Goal: Information Seeking & Learning: Learn about a topic

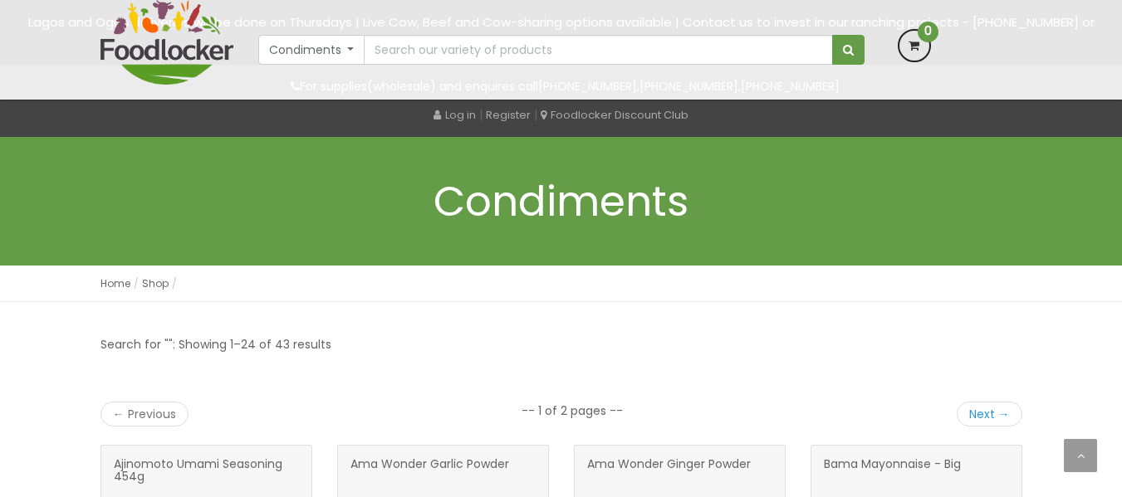
scroll to position [1450, 0]
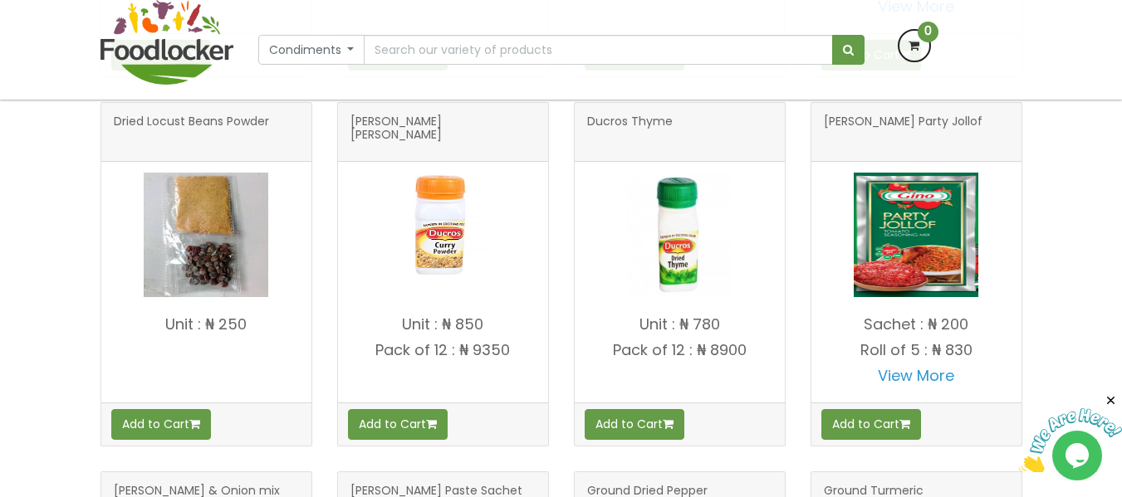
click at [350, 54] on button "Condiments" at bounding box center [311, 50] width 107 height 30
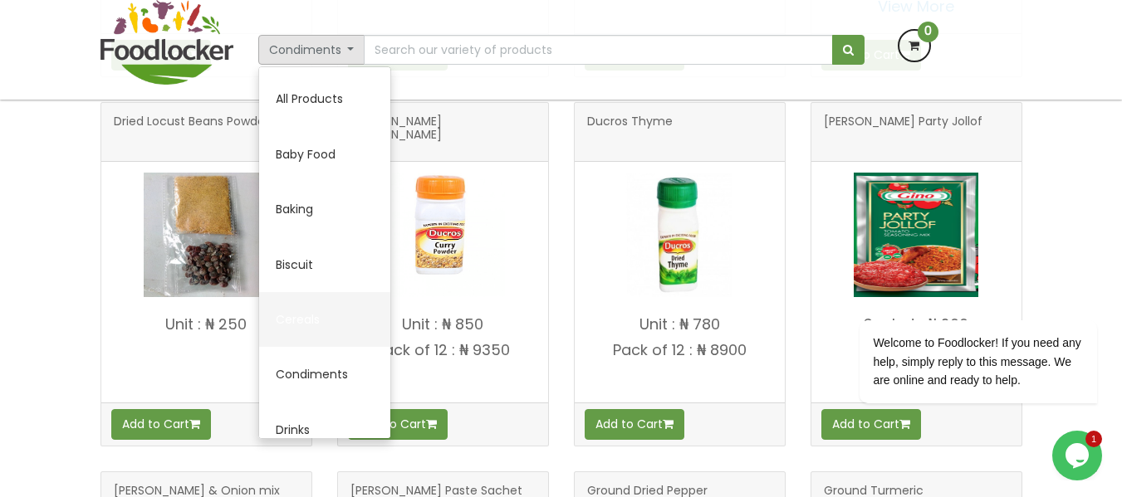
click at [317, 320] on link "Cereals" at bounding box center [324, 319] width 131 height 55
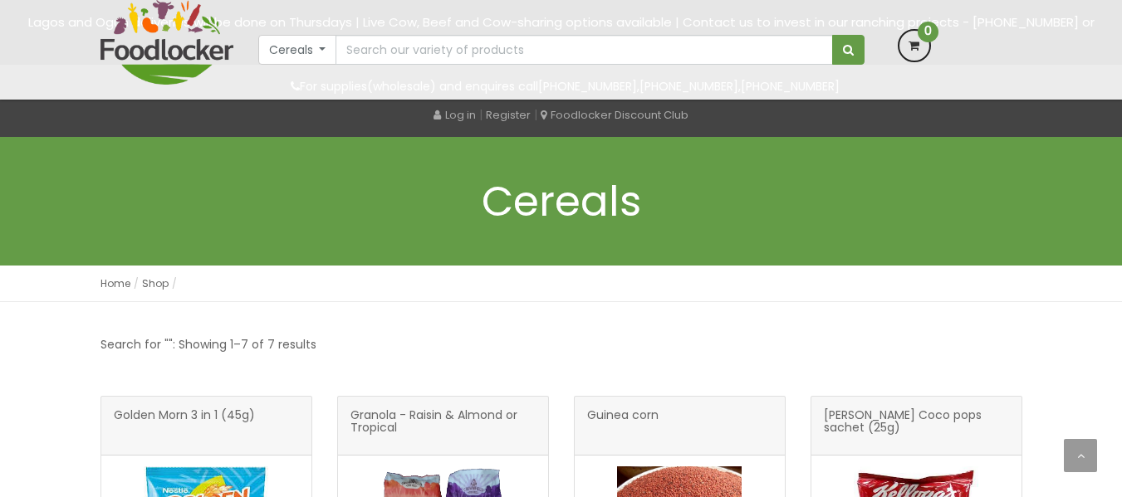
scroll to position [629, 0]
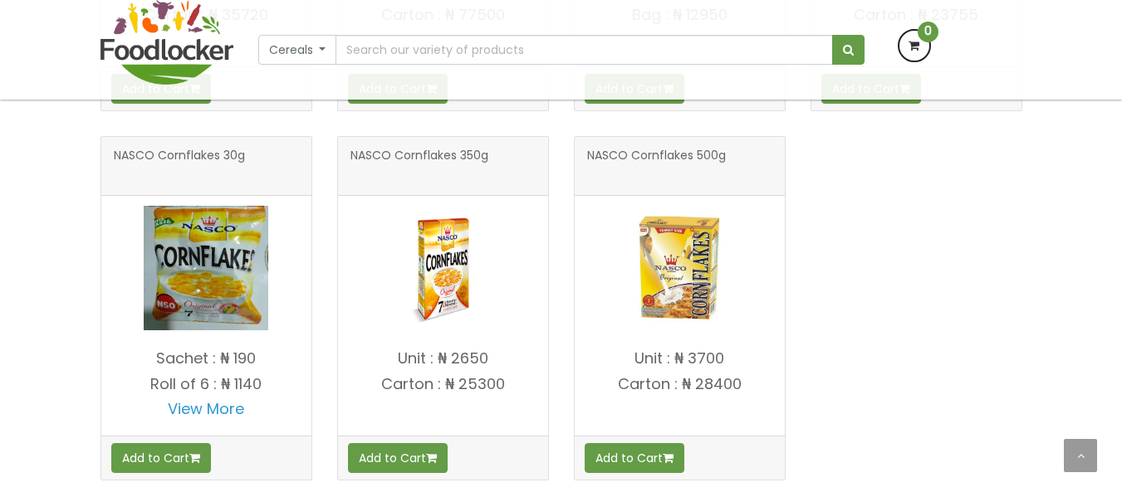
click at [660, 152] on span "NASCO Cornflakes 500g" at bounding box center [656, 165] width 139 height 33
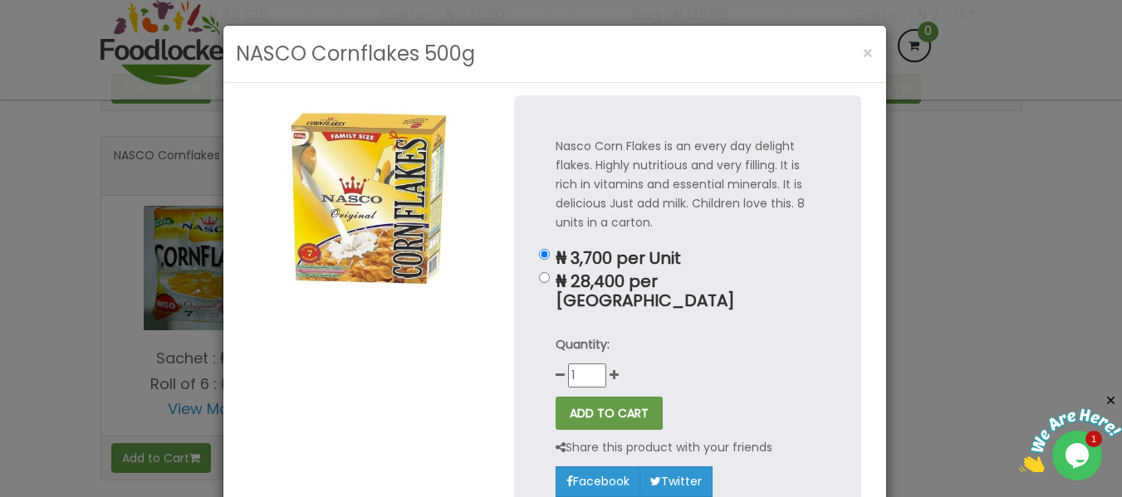
scroll to position [0, 0]
click at [1001, 213] on div "NASCO Cornflakes 500g × Nasco Corn Flakes is an every day delight flakes. Highl…" at bounding box center [561, 248] width 1122 height 497
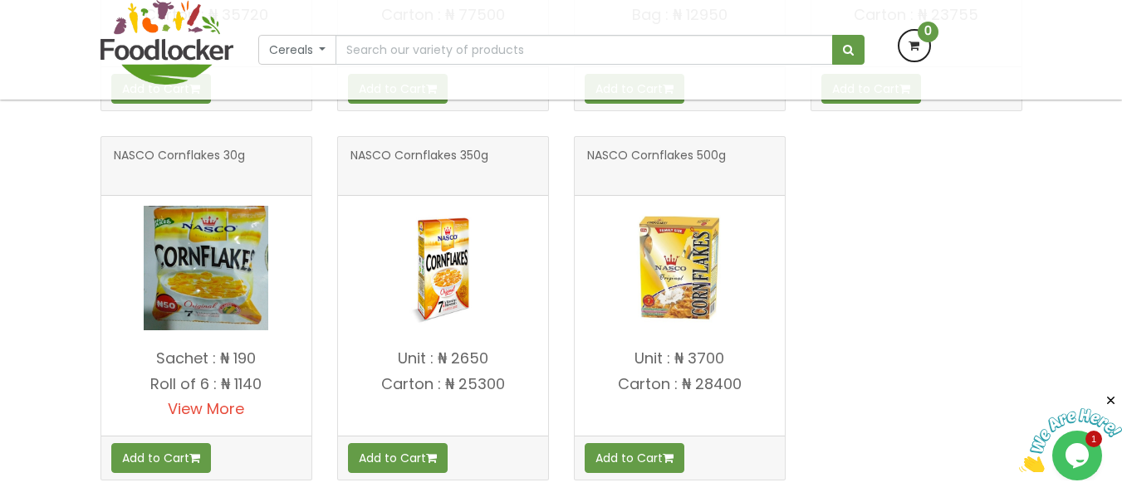
click at [208, 410] on link "View More" at bounding box center [206, 409] width 76 height 21
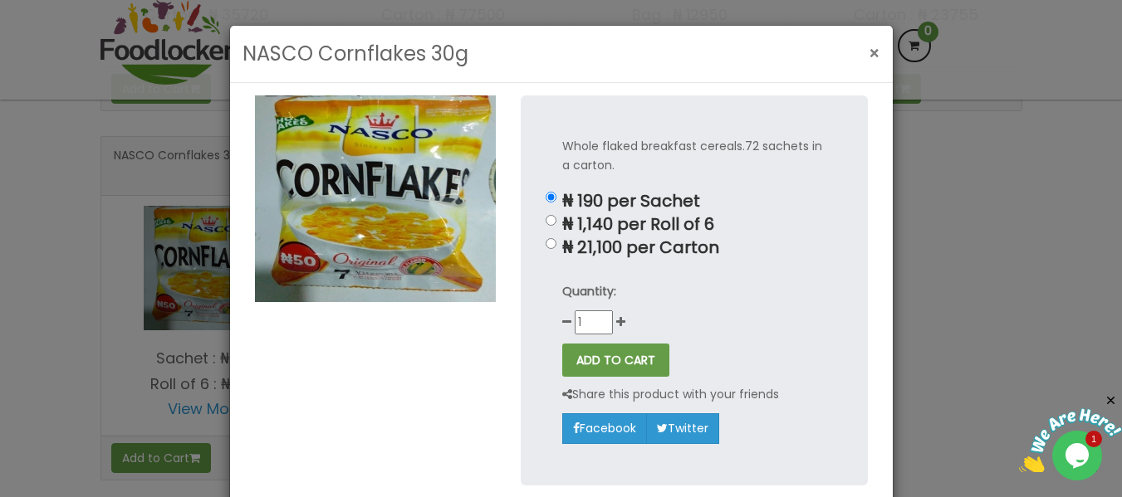
click at [869, 53] on span "×" at bounding box center [874, 54] width 12 height 24
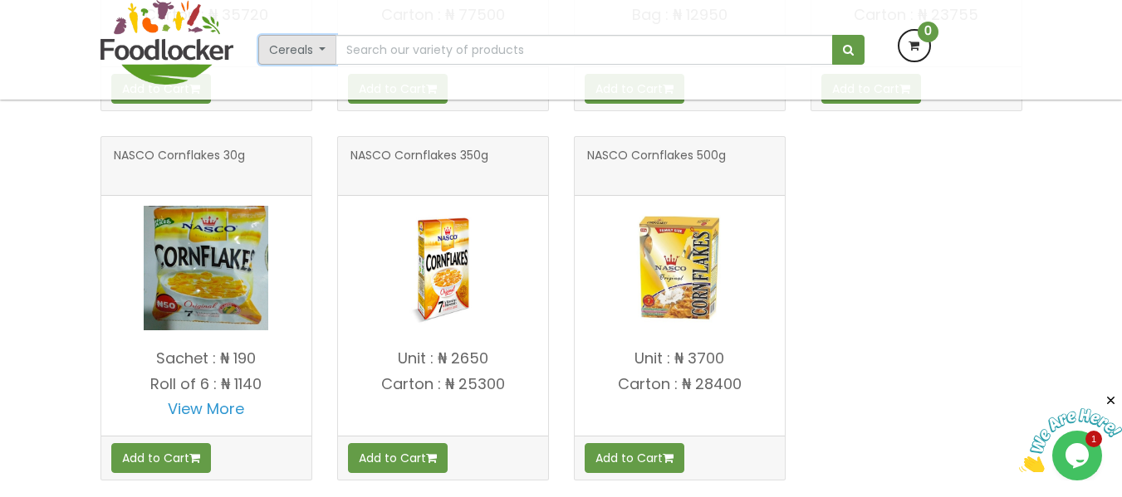
click at [320, 56] on button "Cereals" at bounding box center [297, 50] width 79 height 30
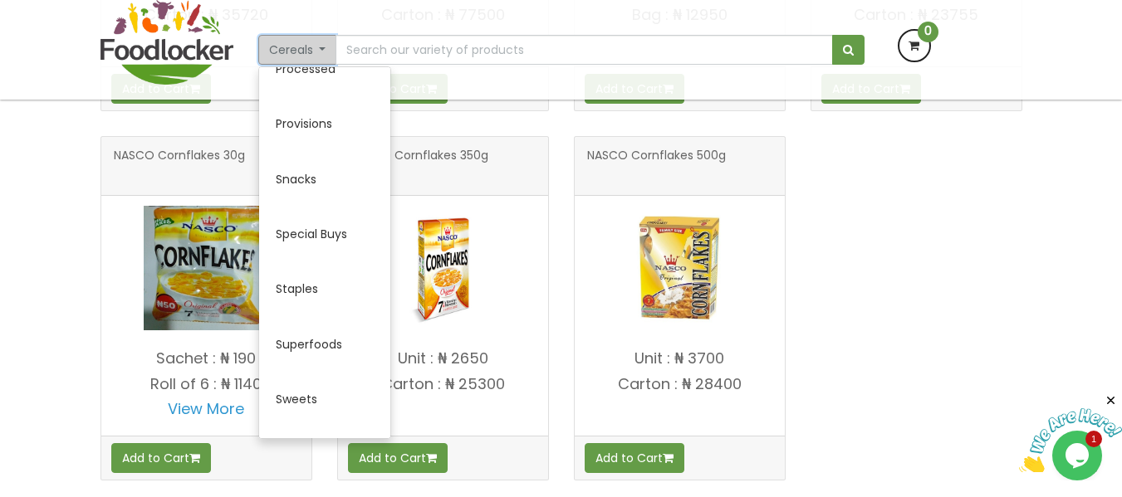
scroll to position [800, 0]
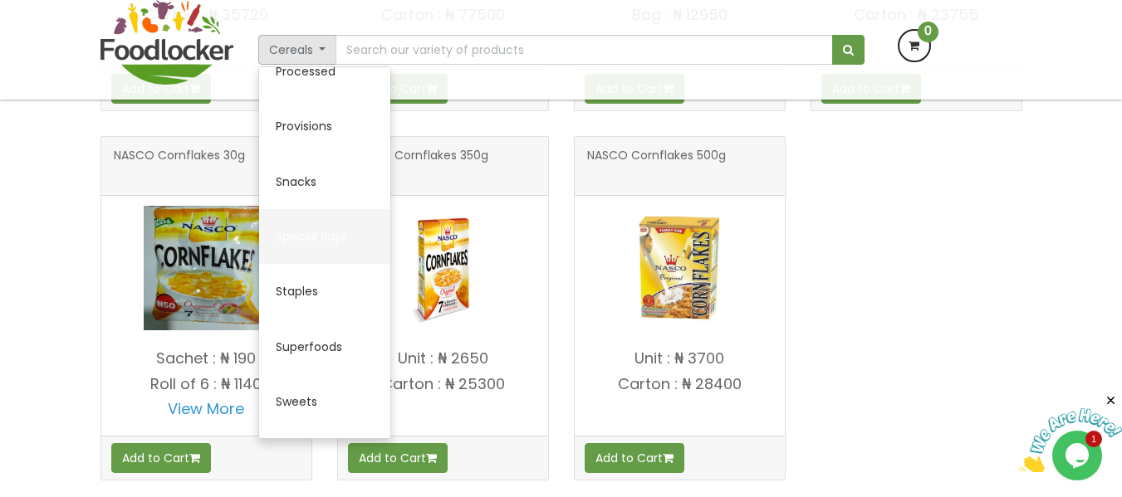
click at [294, 231] on link "Special Buys" at bounding box center [324, 236] width 131 height 55
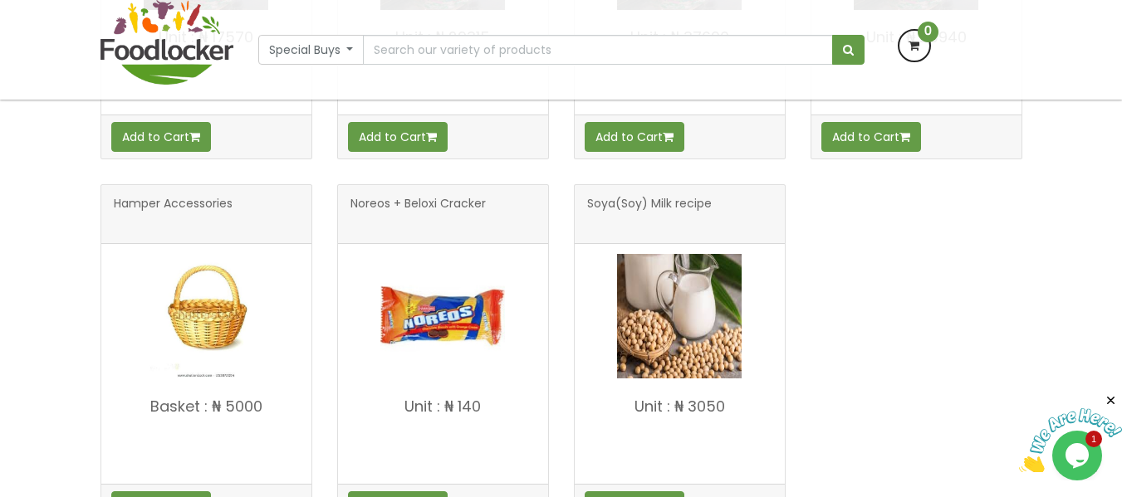
scroll to position [589, 0]
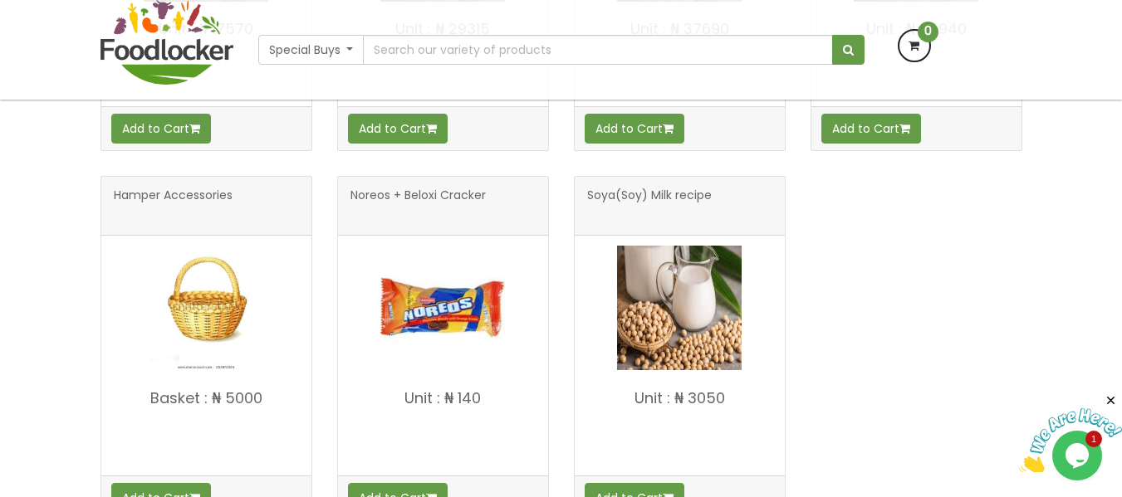
drag, startPoint x: 1128, startPoint y: 54, endPoint x: 1103, endPoint y: 227, distance: 174.5
click at [1103, 227] on html "Lagos and Ogun deliveries will be done on Thursdays | Live Cow, Beef and Cow-sh…" at bounding box center [561, 212] width 1122 height 1602
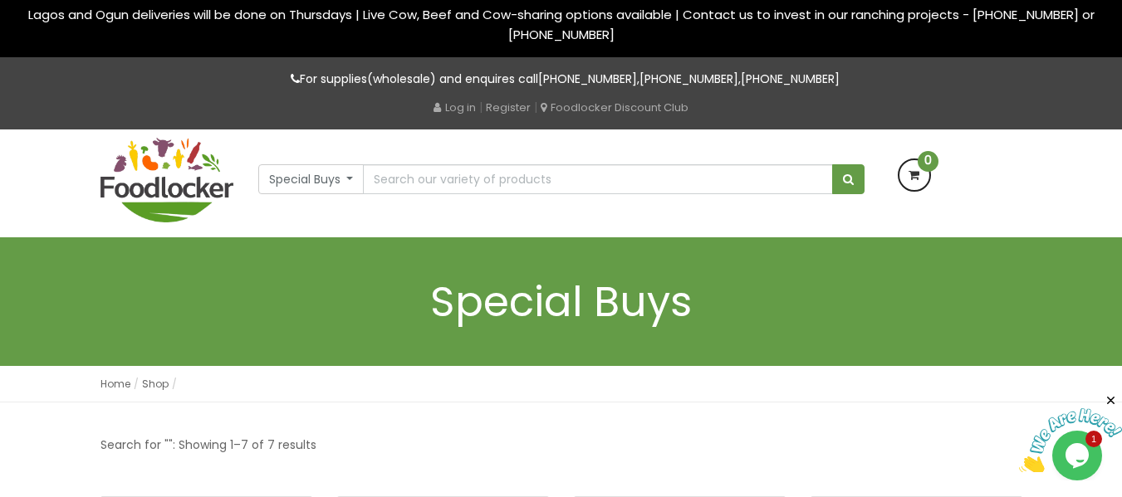
scroll to position [0, 0]
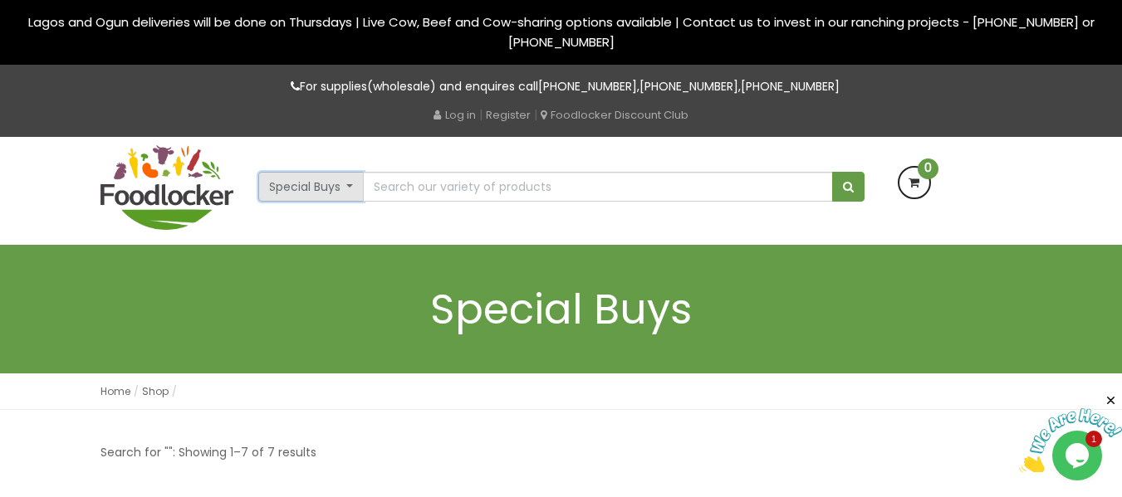
click at [330, 193] on button "Special Buys" at bounding box center [311, 187] width 106 height 30
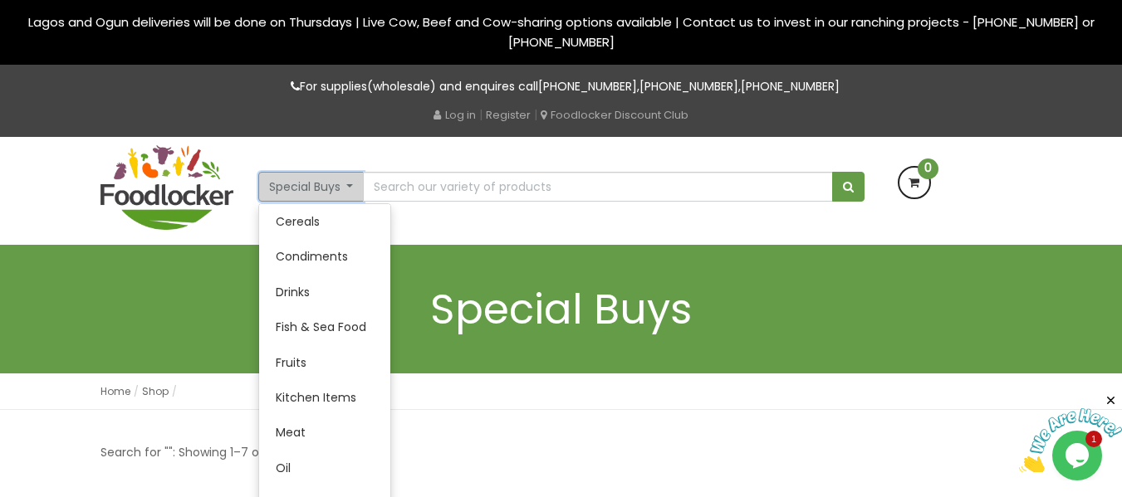
scroll to position [148, 0]
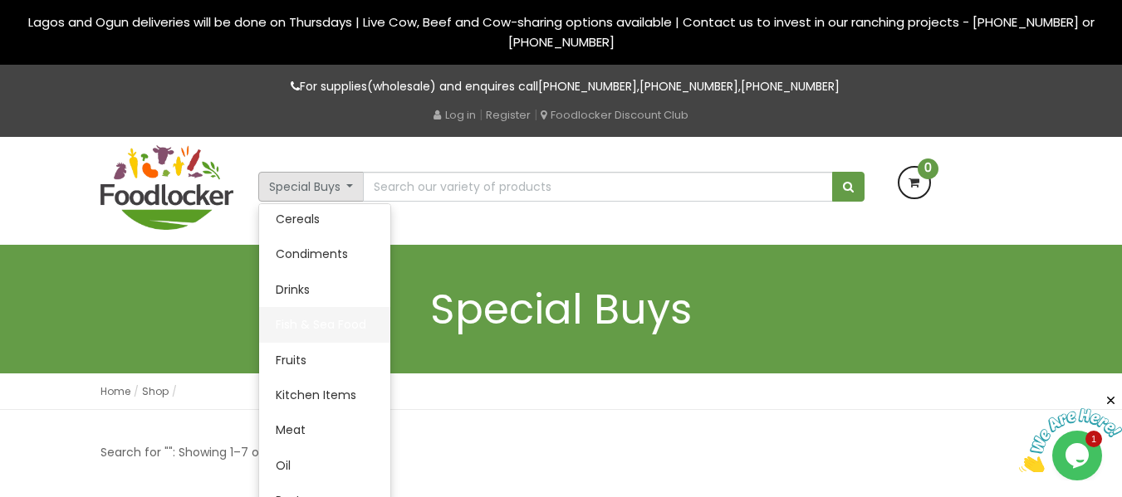
click at [301, 319] on link "Fish & Sea Food" at bounding box center [324, 324] width 131 height 35
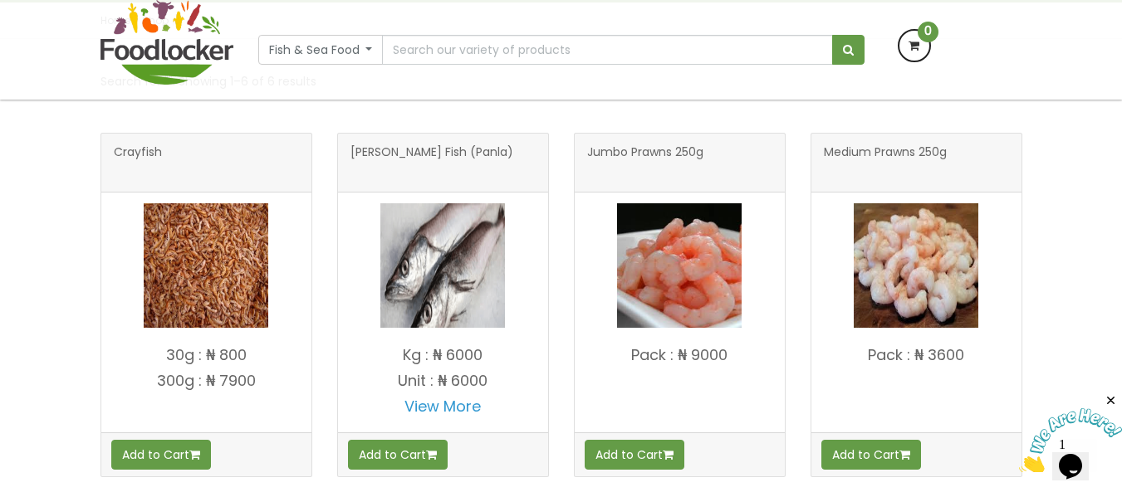
scroll to position [260, 0]
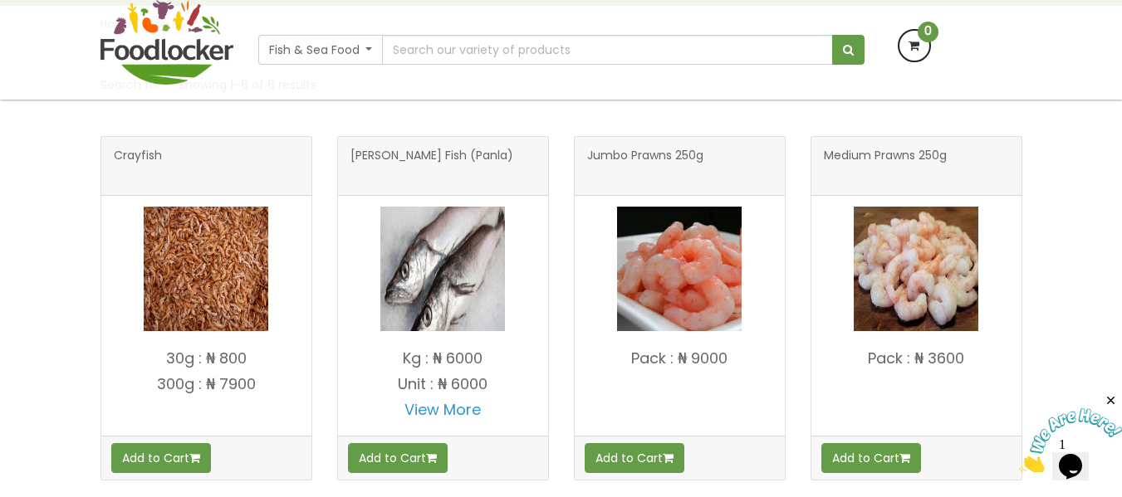
click at [352, 178] on span "Hake Fish (Panla)" at bounding box center [431, 165] width 163 height 33
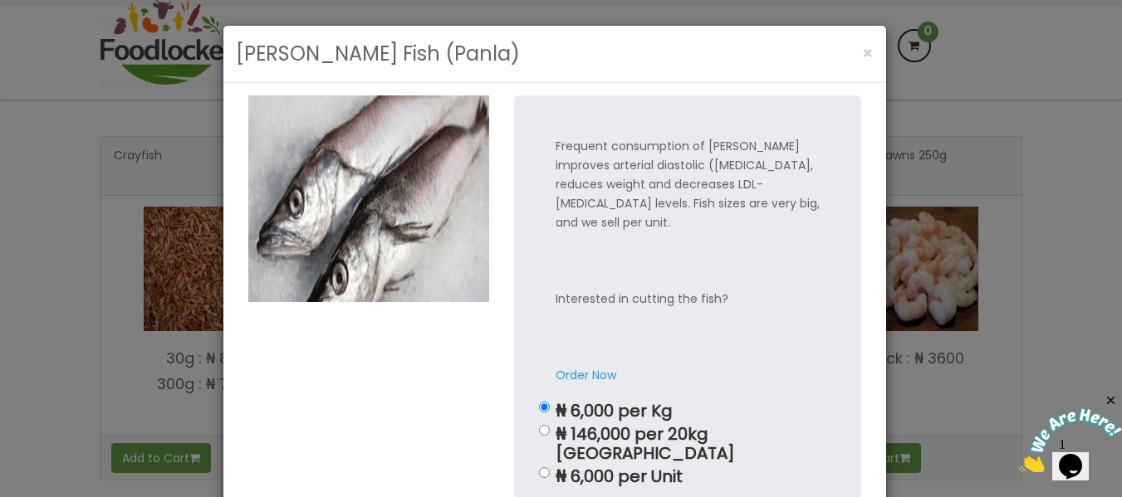
click at [349, 370] on div at bounding box center [369, 416] width 266 height 643
click at [349, 283] on img at bounding box center [368, 198] width 241 height 206
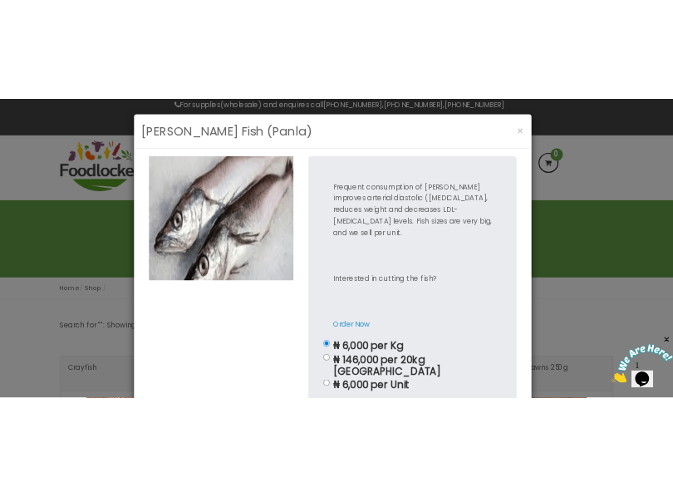
scroll to position [46, 0]
